Goal: Submit feedback/report problem

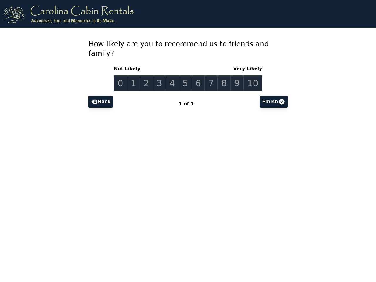
click at [125, 76] on link "0" at bounding box center [120, 84] width 13 height 16
click at [137, 76] on link "1" at bounding box center [133, 84] width 13 height 16
click at [149, 76] on link "2" at bounding box center [146, 84] width 13 height 16
click at [161, 76] on link "3" at bounding box center [159, 84] width 13 height 16
click at [174, 76] on link "4" at bounding box center [172, 84] width 13 height 16
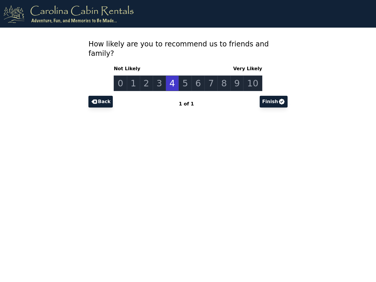
click at [186, 76] on link "5" at bounding box center [185, 84] width 13 height 16
click at [198, 76] on link "6" at bounding box center [198, 84] width 13 height 16
click at [210, 76] on link "7" at bounding box center [211, 84] width 13 height 16
click at [222, 76] on link "8" at bounding box center [224, 84] width 13 height 16
click at [234, 76] on link "9" at bounding box center [236, 84] width 13 height 16
